Goal: Navigation & Orientation: Go to known website

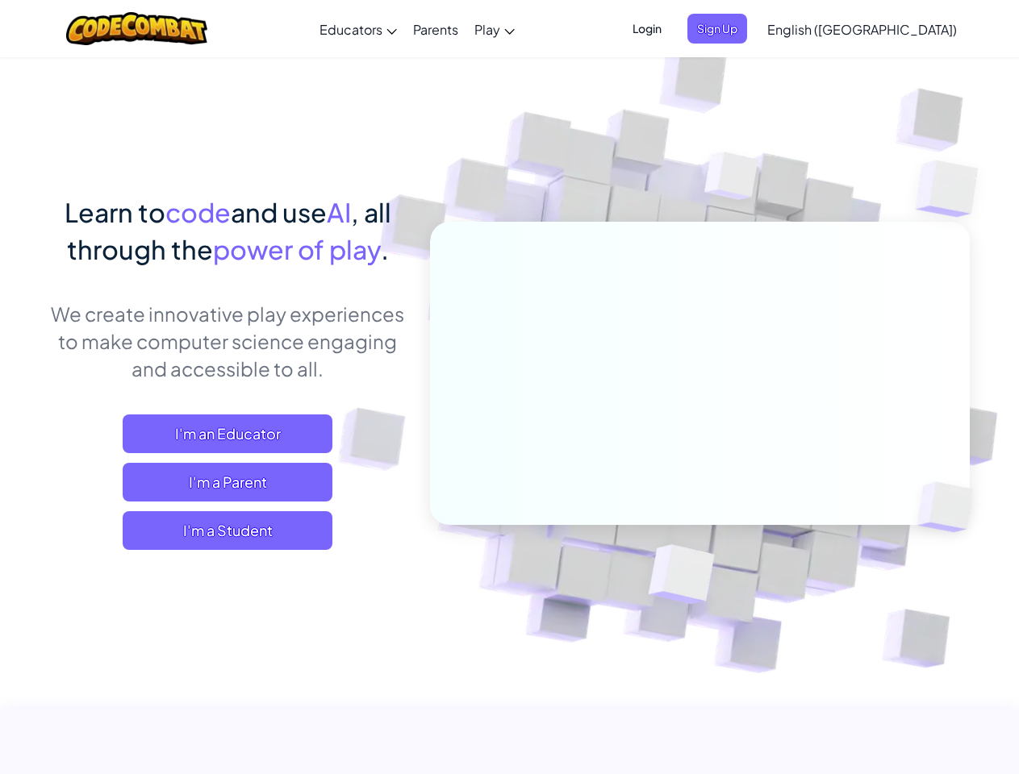
click at [671, 28] on span "Login" at bounding box center [647, 29] width 48 height 30
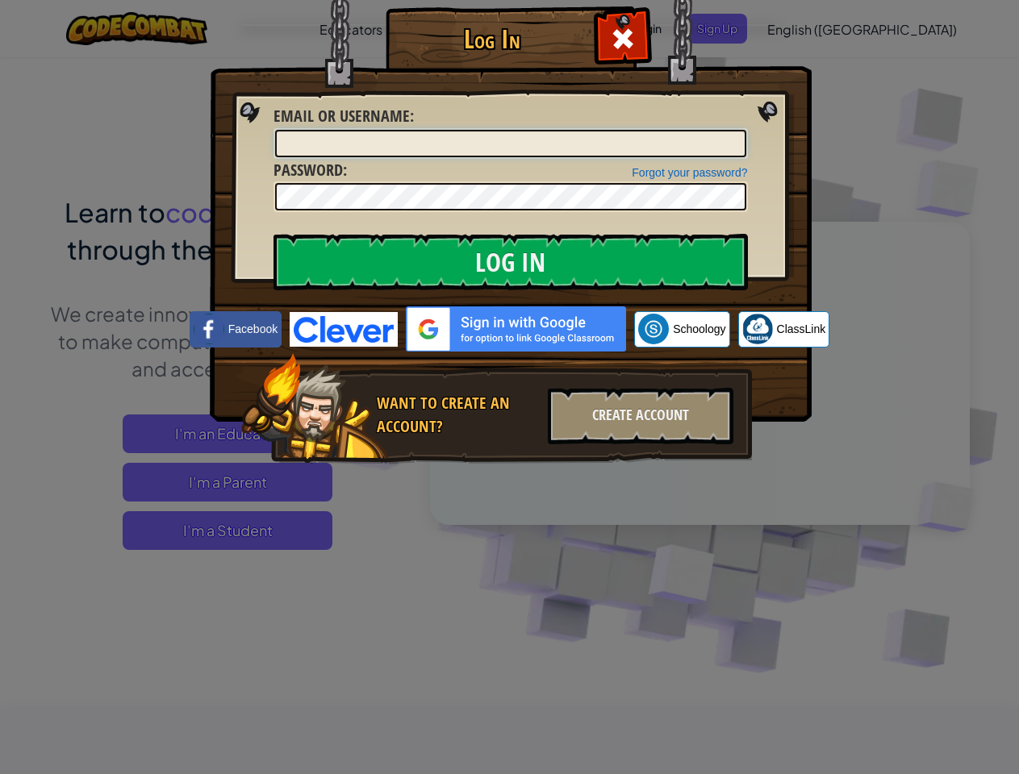
click at [744, 130] on input "Email or Username :" at bounding box center [510, 143] width 471 height 27
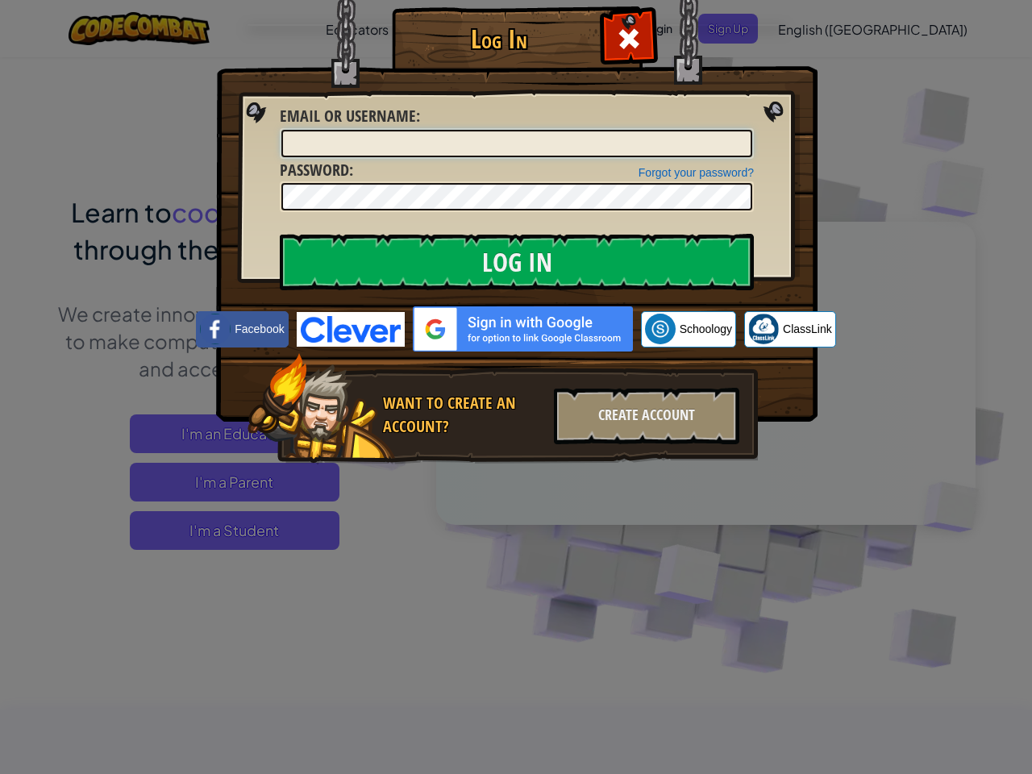
click at [815, 28] on div "Log In Unknown Error Email or Username : Forgot your password? Password : Log I…" at bounding box center [516, 387] width 1032 height 774
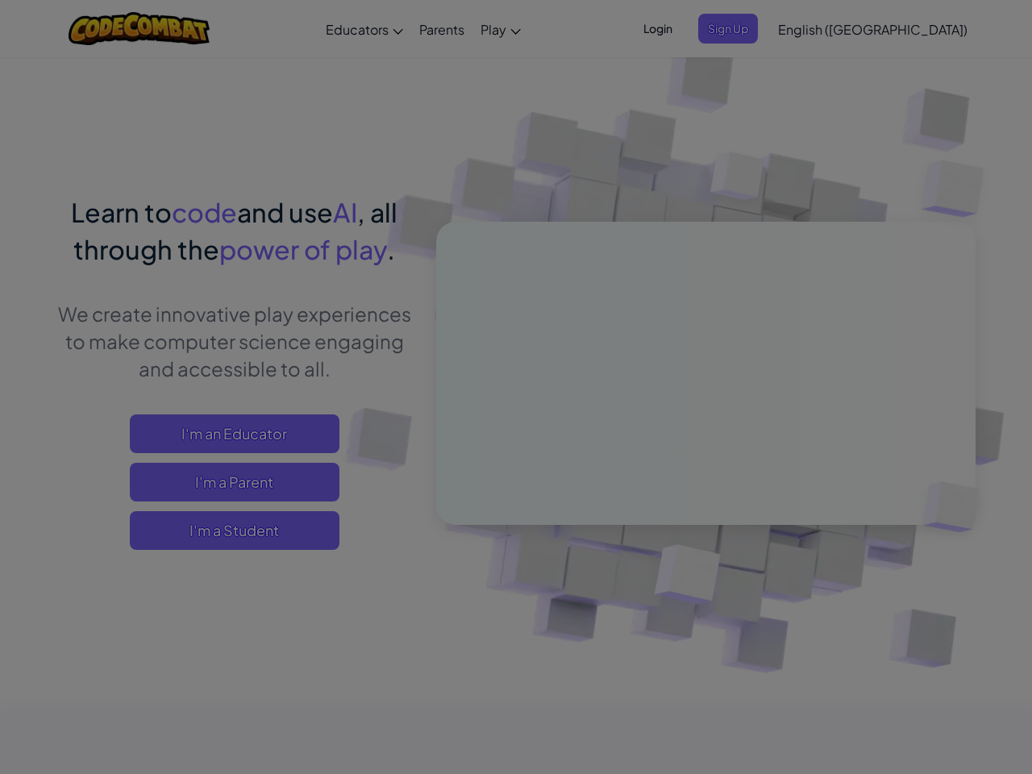
click at [815, 28] on div "Log In Unknown Error Email or Username : Forgot your password? Password : Log I…" at bounding box center [516, 387] width 1032 height 774
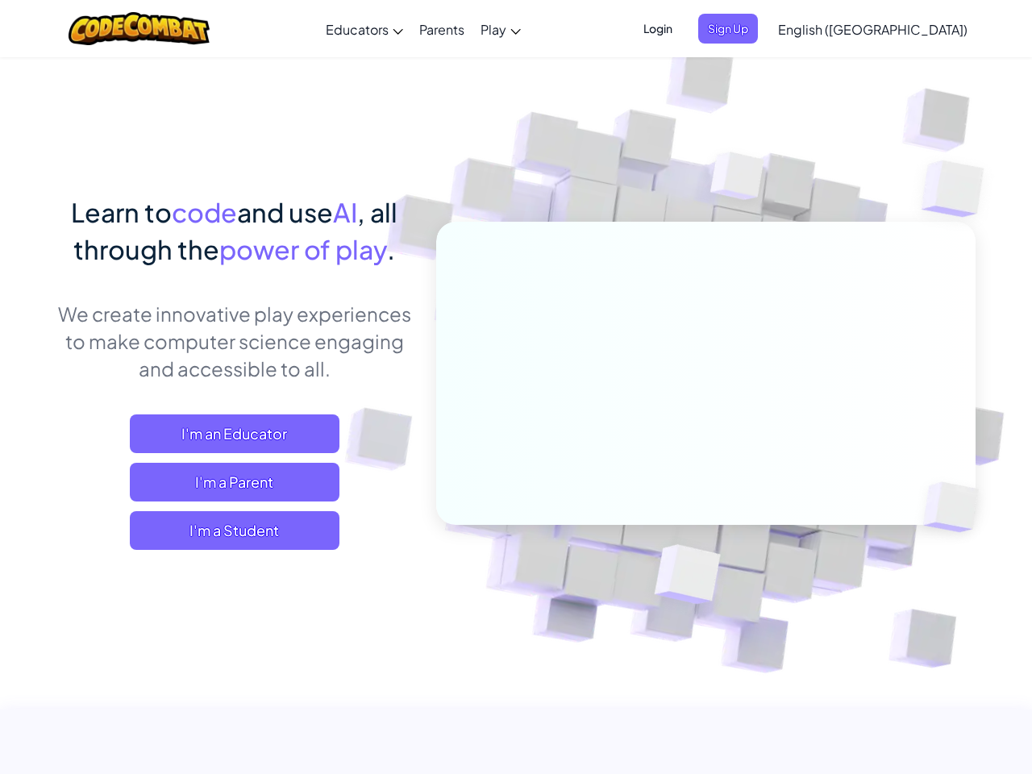
click at [902, 29] on div at bounding box center [516, 387] width 1032 height 774
click at [227, 531] on span "I'm a Student" at bounding box center [235, 530] width 210 height 39
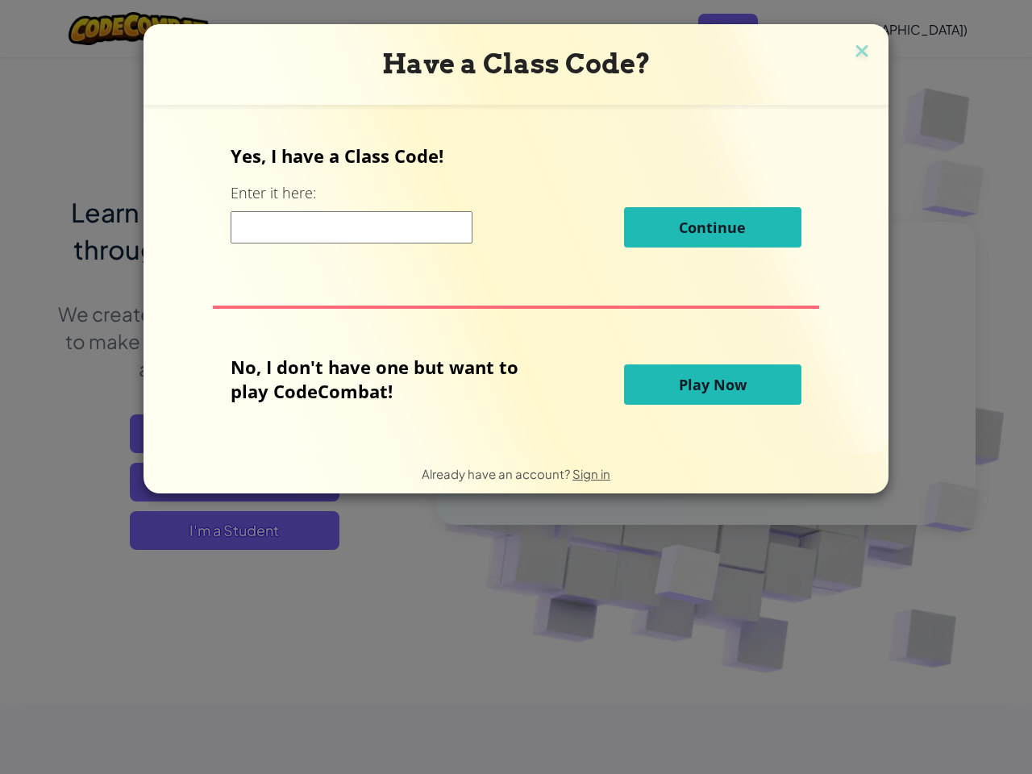
click at [227, 531] on div "Have a Class Code? Yes, I have a Class Code! Enter it here: Continue No, I don'…" at bounding box center [516, 387] width 1032 height 774
